Goal: Navigation & Orientation: Find specific page/section

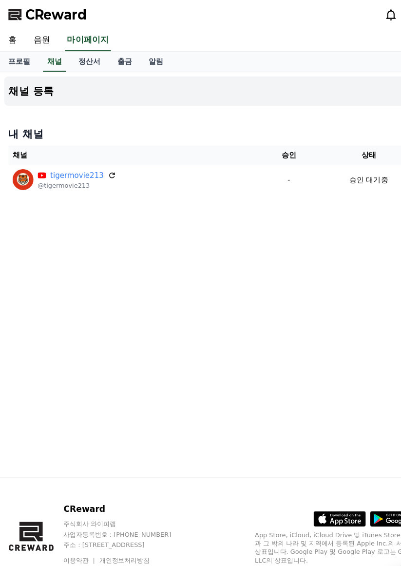
click at [38, 13] on span "CReward" at bounding box center [52, 14] width 58 height 16
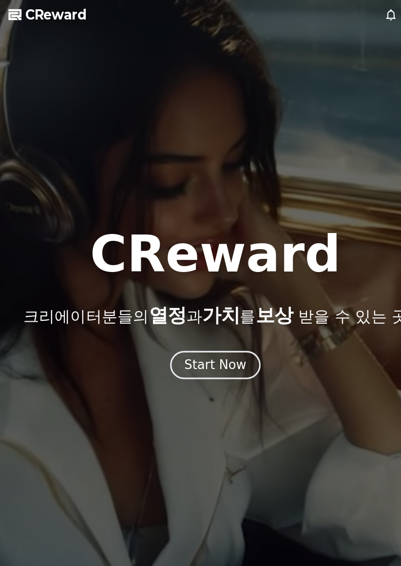
click at [182, 342] on div "Start Now" at bounding box center [201, 340] width 58 height 16
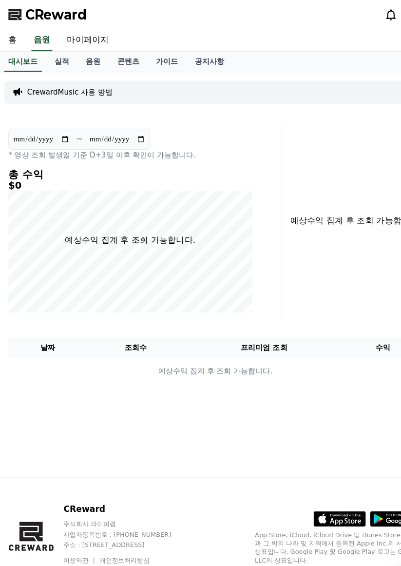
click at [75, 36] on link "마이페이지" at bounding box center [82, 37] width 55 height 20
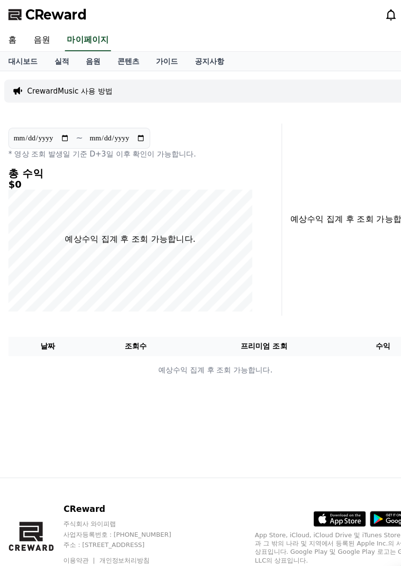
select select "**********"
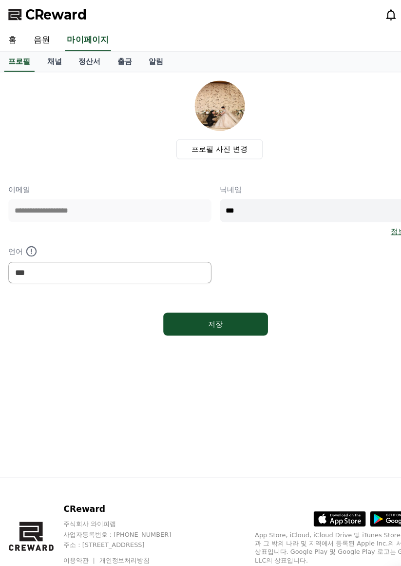
click at [52, 58] on link "채널" at bounding box center [50, 57] width 29 height 19
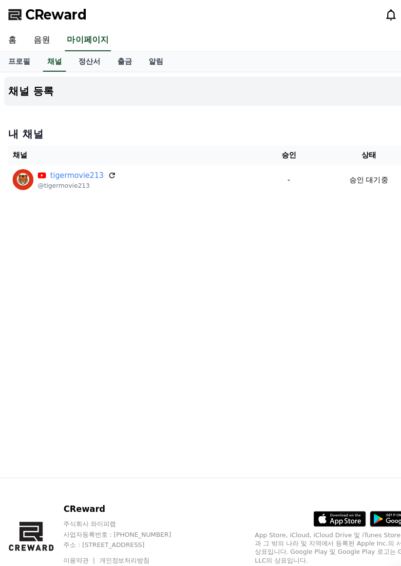
click at [75, 54] on link "정산서" at bounding box center [83, 57] width 36 height 19
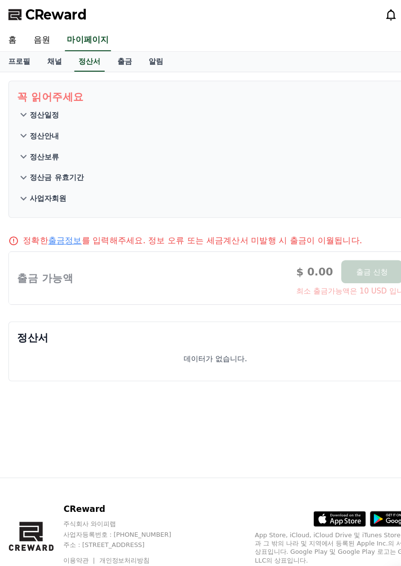
click at [101, 56] on link "출금" at bounding box center [115, 57] width 29 height 19
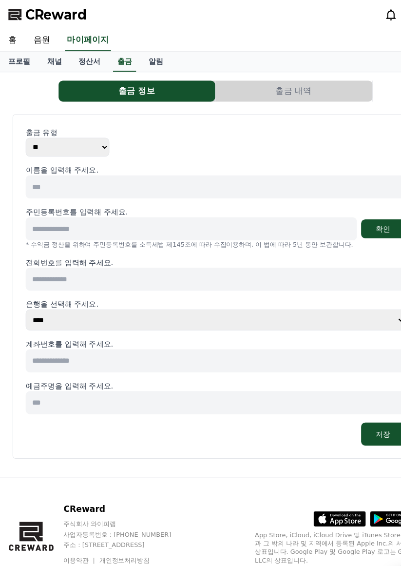
click at [57, 56] on link "채널" at bounding box center [50, 57] width 29 height 19
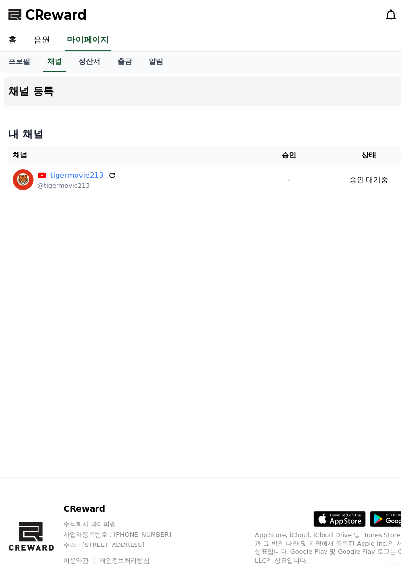
click at [100, 163] on icon at bounding box center [104, 163] width 8 height 8
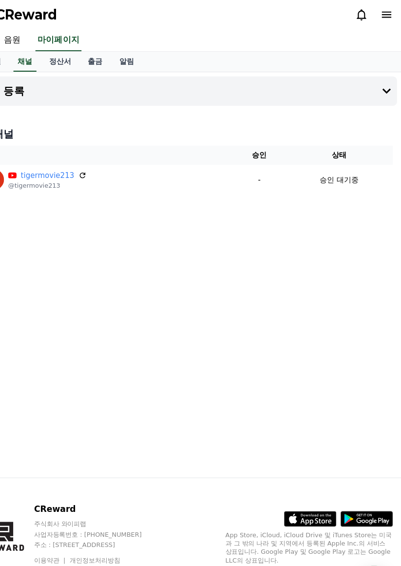
click at [386, 11] on icon at bounding box center [387, 14] width 9 height 6
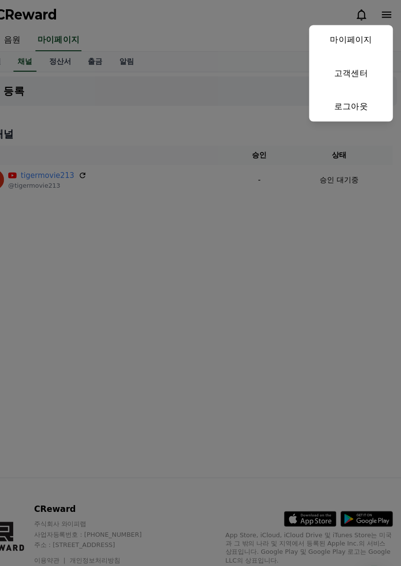
click at [344, 72] on link "고객센터" at bounding box center [354, 68] width 78 height 27
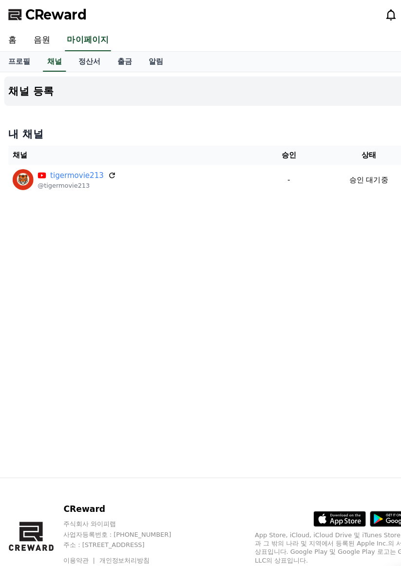
click at [131, 56] on link "알림" at bounding box center [145, 57] width 29 height 19
